Goal: Task Accomplishment & Management: Manage account settings

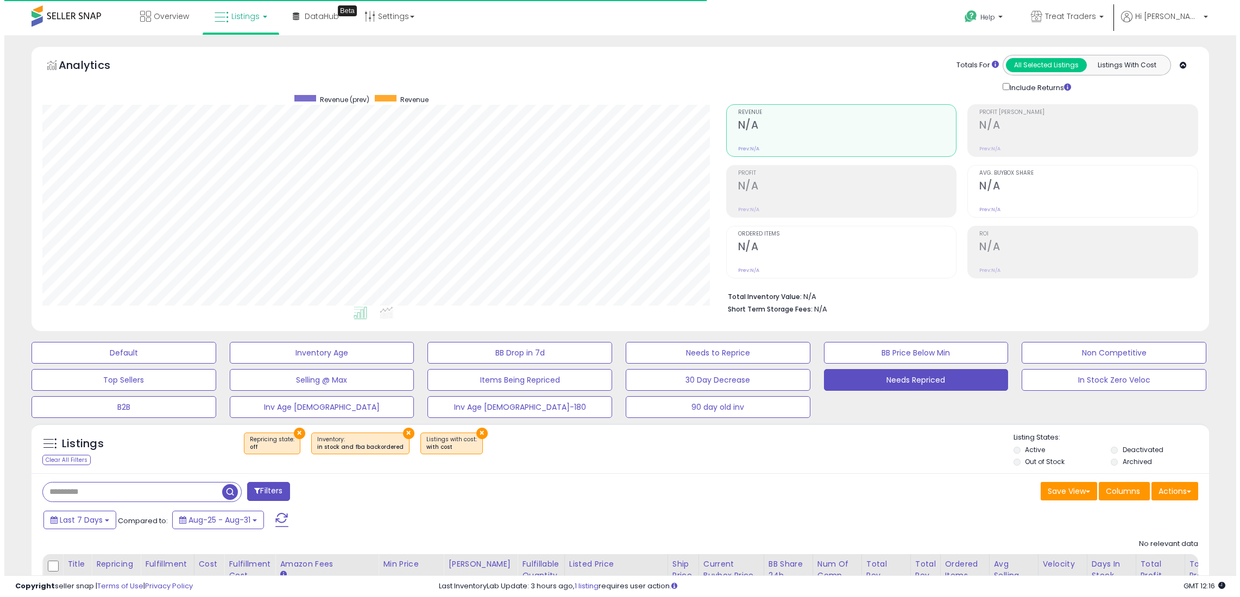
scroll to position [223, 684]
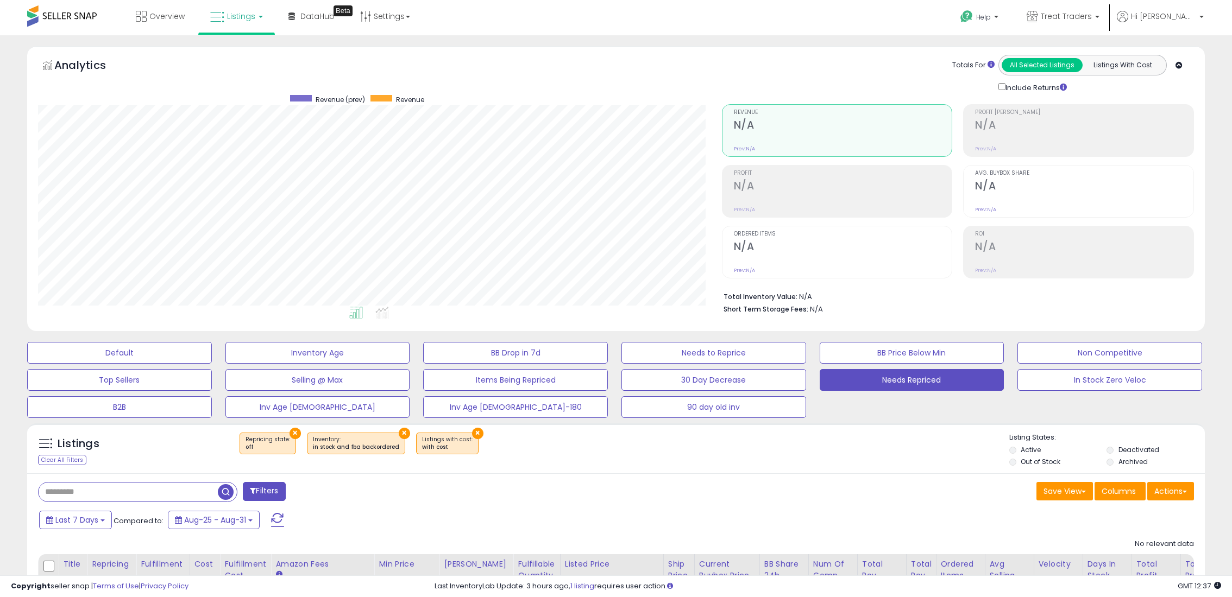
click at [271, 516] on span at bounding box center [277, 520] width 13 height 14
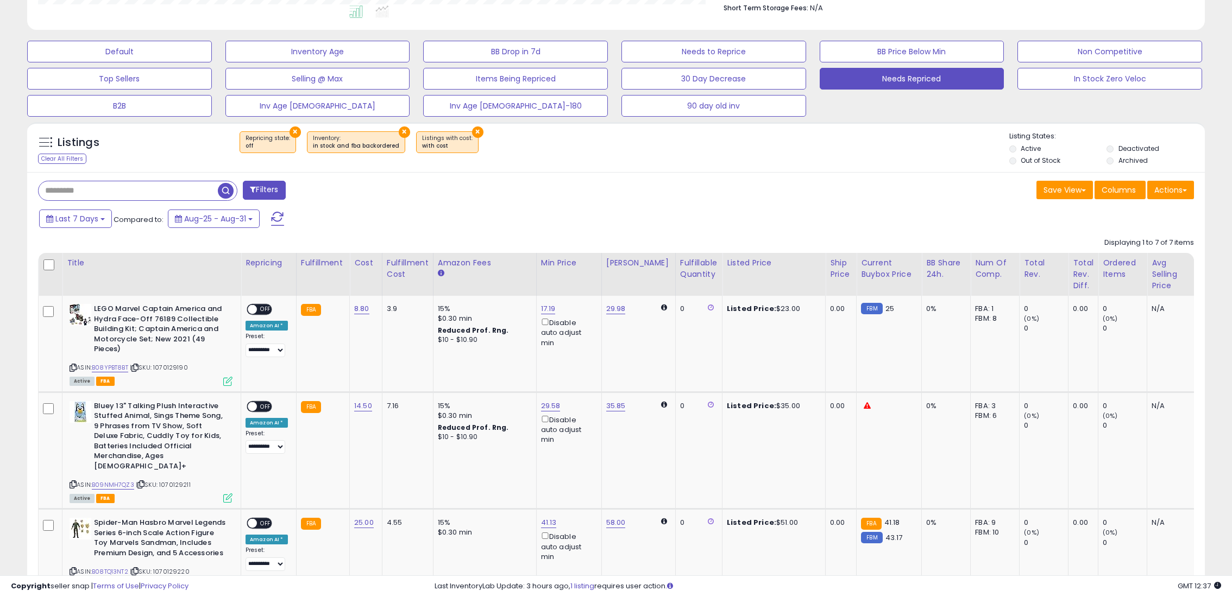
scroll to position [326, 0]
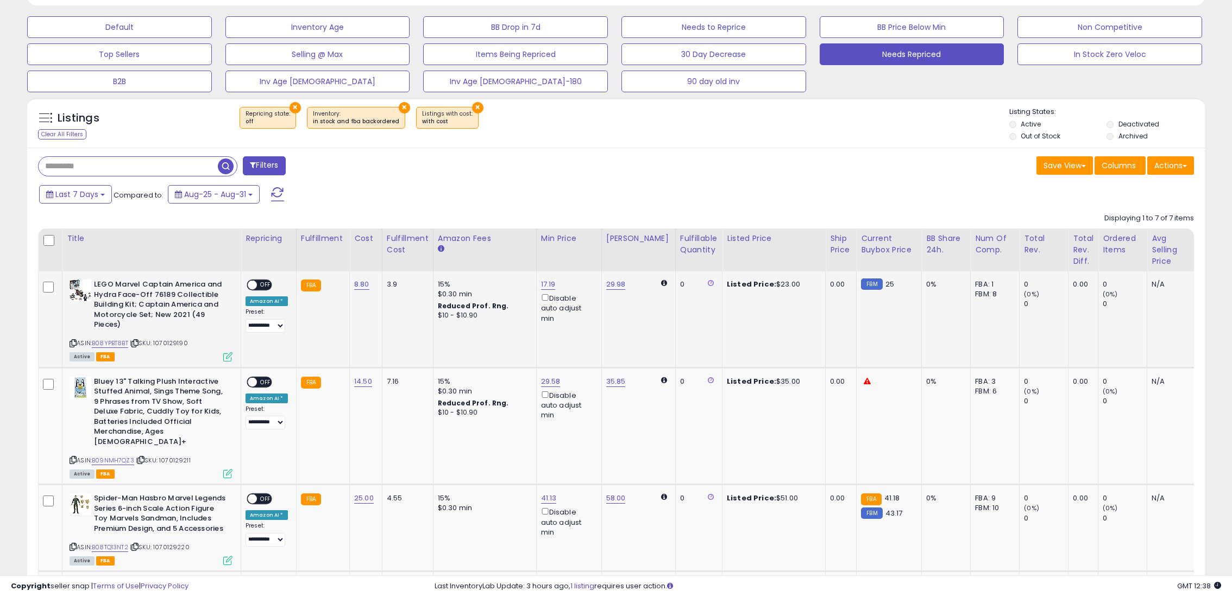
click at [261, 285] on span "OFF" at bounding box center [265, 285] width 17 height 9
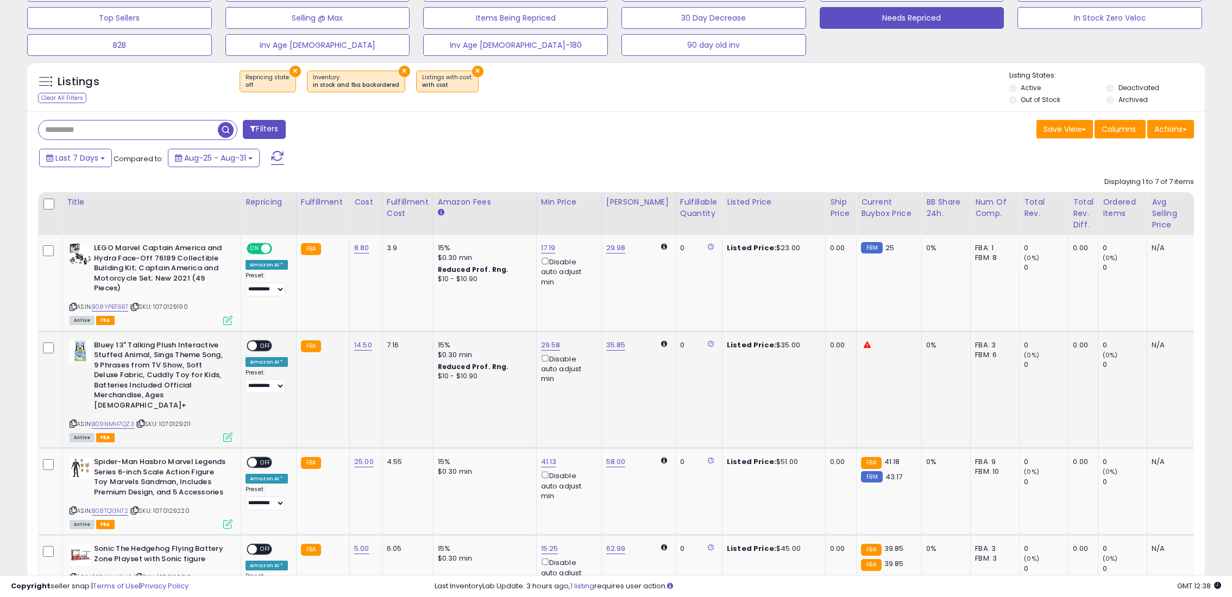
scroll to position [380, 0]
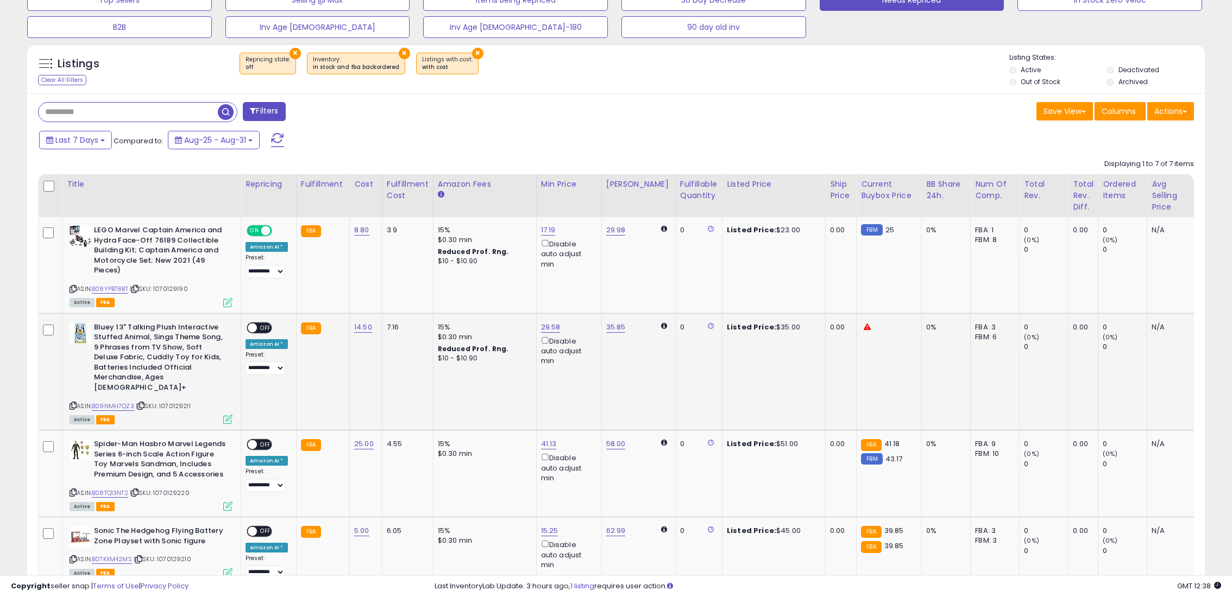
click at [266, 327] on span "OFF" at bounding box center [265, 327] width 17 height 9
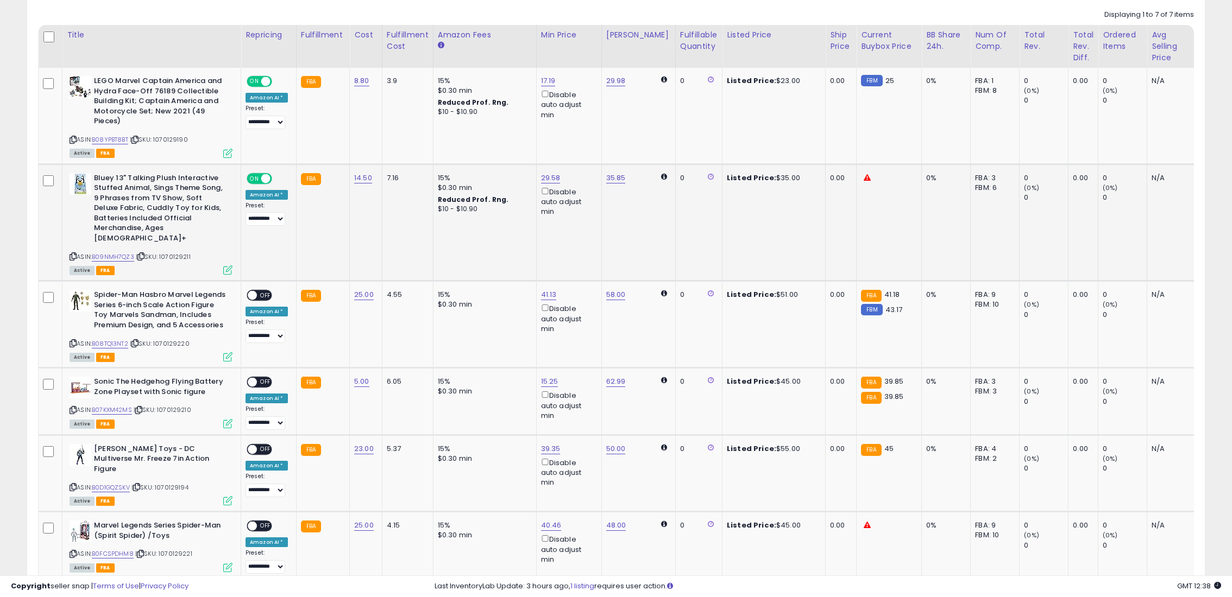
scroll to position [543, 0]
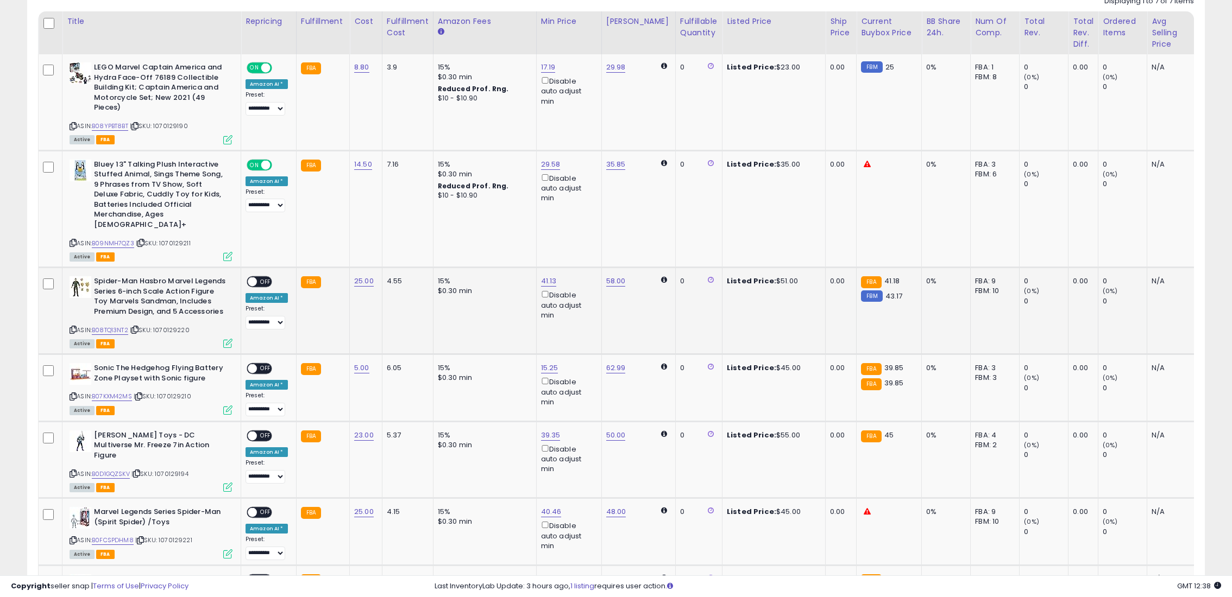
click at [258, 278] on span "OFF" at bounding box center [265, 282] width 17 height 9
click at [264, 363] on div "ON OFF" at bounding box center [260, 368] width 26 height 11
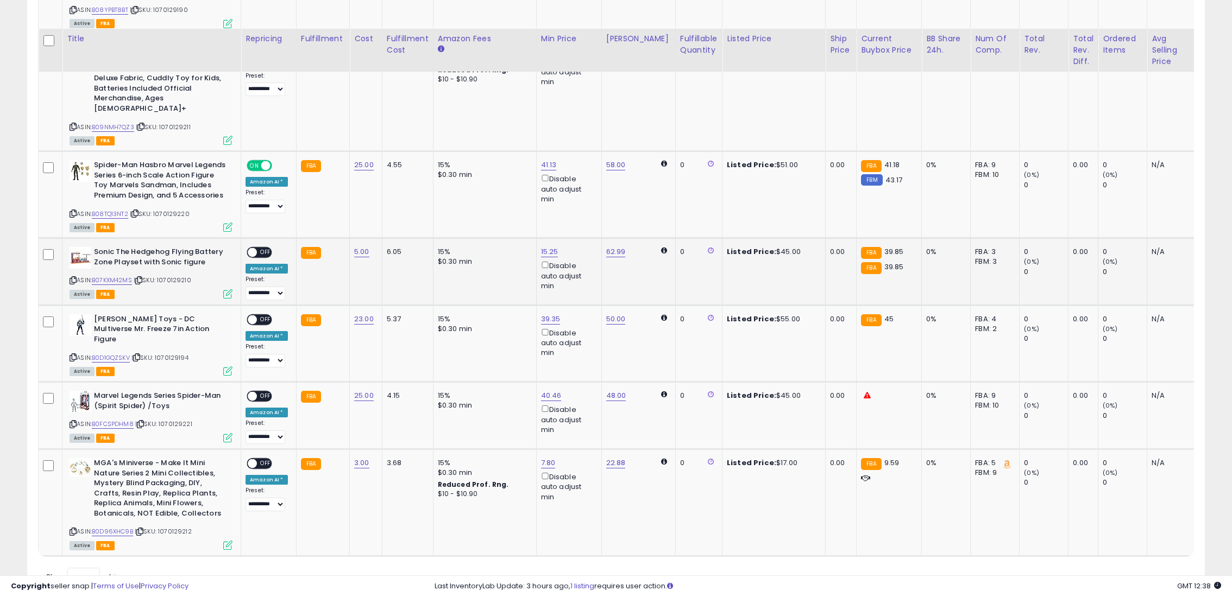
scroll to position [691, 0]
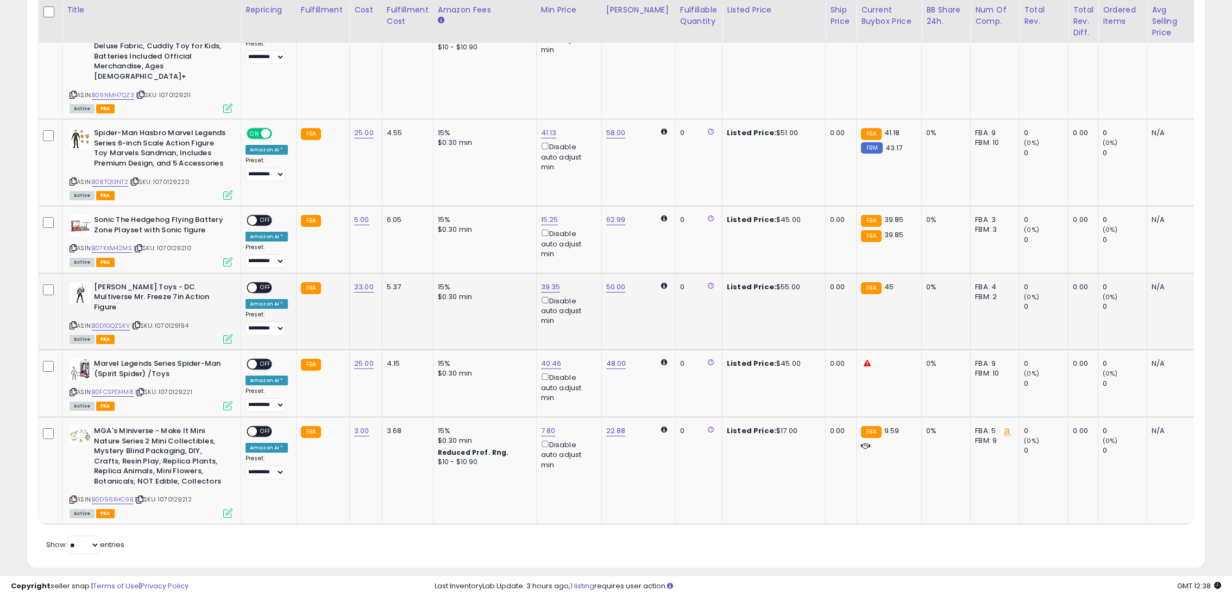
click at [260, 283] on span "OFF" at bounding box center [265, 287] width 17 height 9
click at [264, 360] on span "OFF" at bounding box center [265, 364] width 17 height 9
click at [261, 216] on span "OFF" at bounding box center [265, 220] width 17 height 9
click at [260, 427] on span "OFF" at bounding box center [265, 431] width 17 height 9
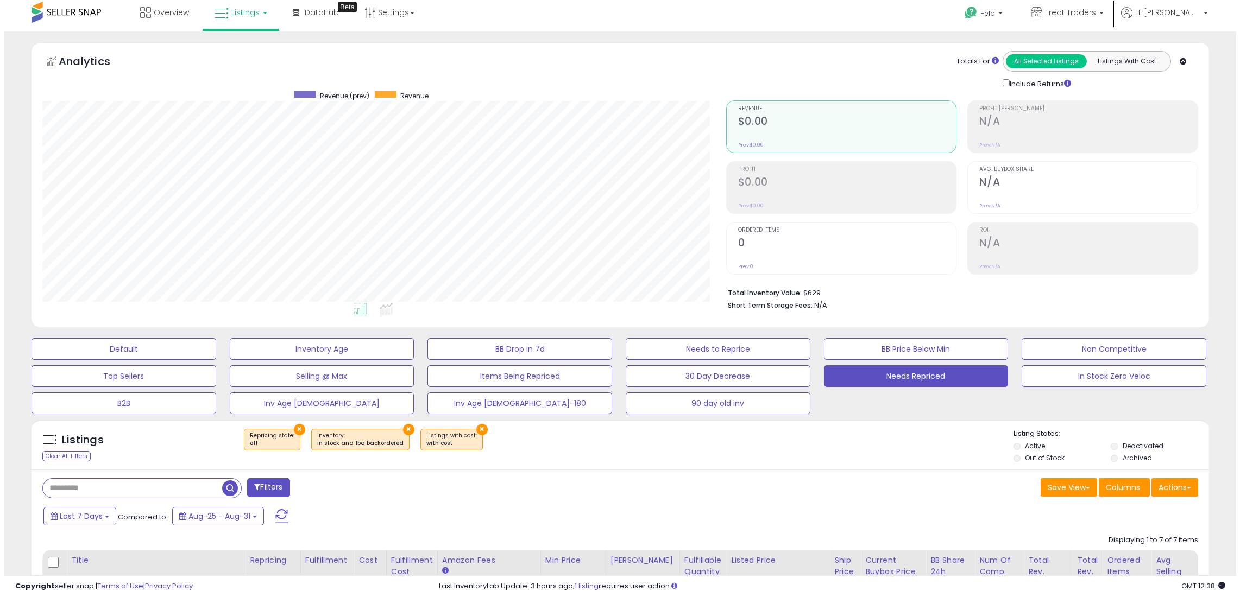
scroll to position [0, 0]
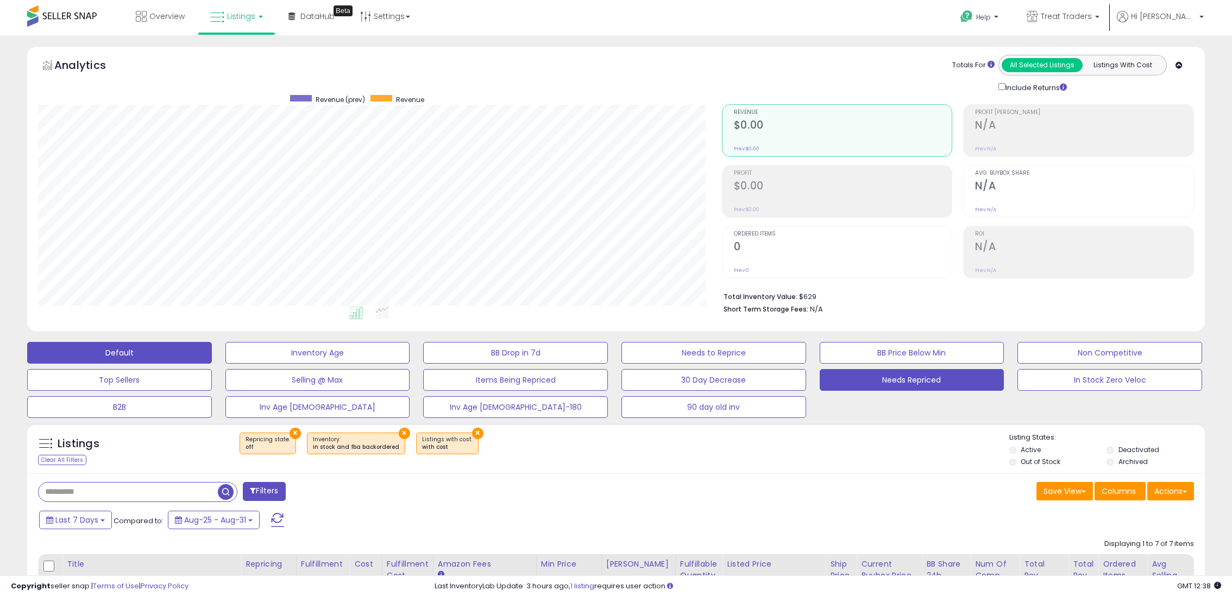
click at [140, 357] on button "Default" at bounding box center [119, 353] width 185 height 22
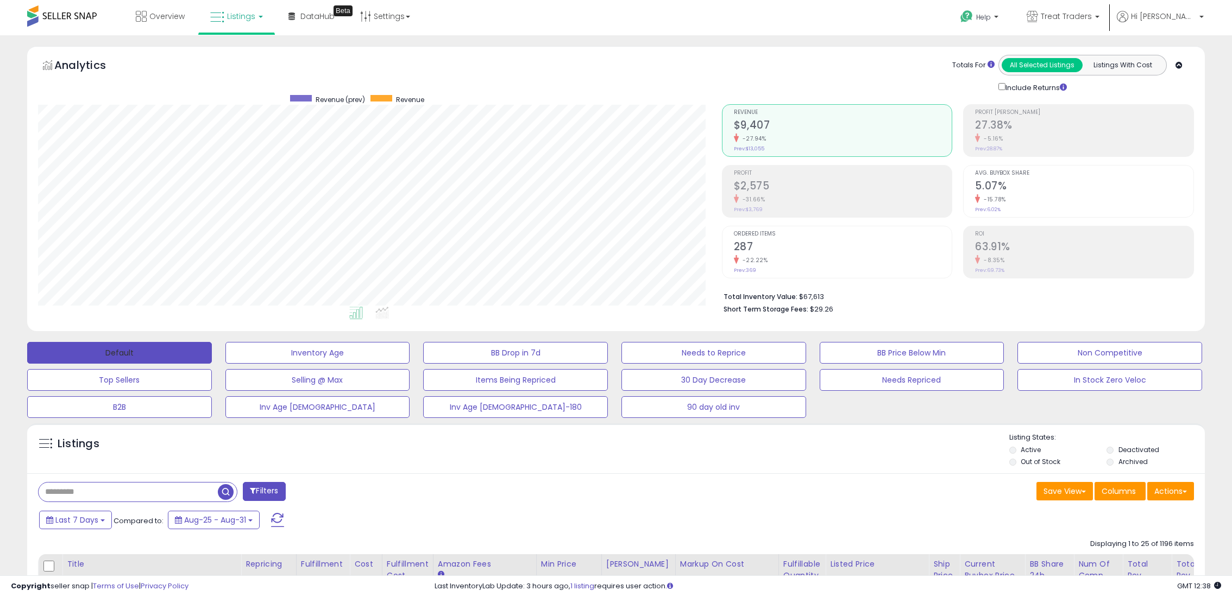
scroll to position [223, 684]
click at [154, 21] on span "Overview" at bounding box center [166, 16] width 35 height 11
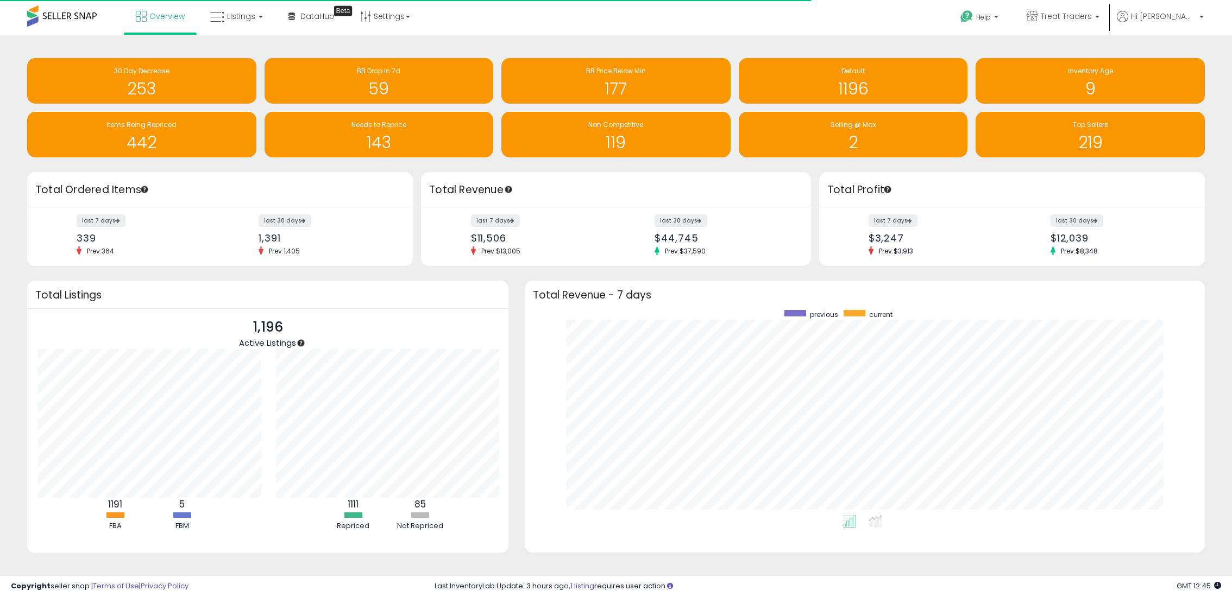
scroll to position [542887, 542434]
